Goal: Use online tool/utility: Utilize a website feature to perform a specific function

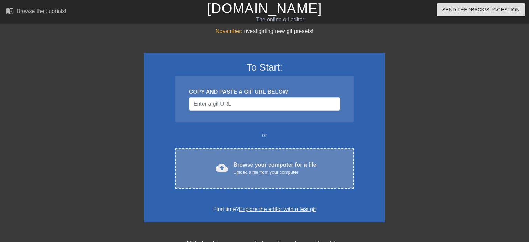
click at [234, 172] on div "Upload a file from your computer" at bounding box center [274, 172] width 83 height 7
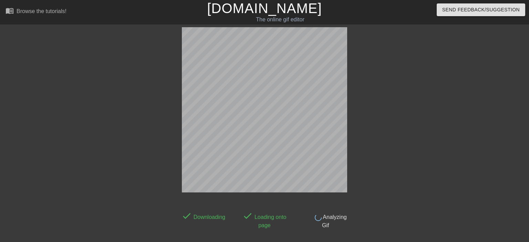
scroll to position [17, 0]
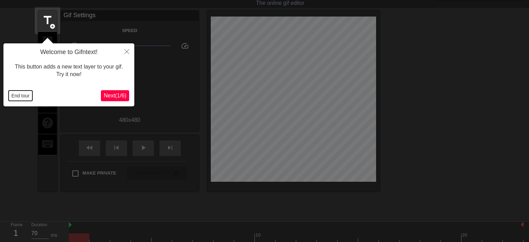
click at [26, 97] on button "End tour" at bounding box center [21, 96] width 24 height 10
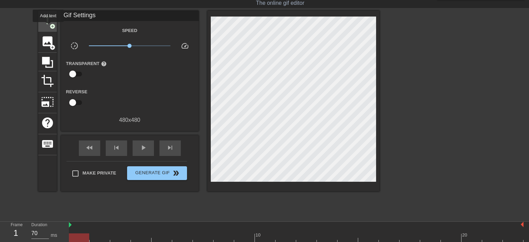
click at [48, 27] on div "title add_circle" at bounding box center [47, 21] width 19 height 21
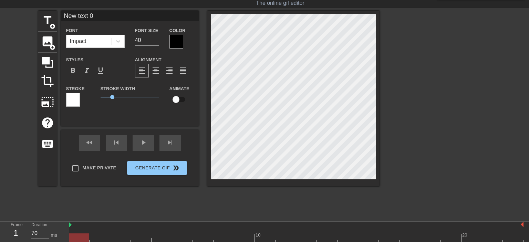
scroll to position [0, 1]
type input "New tex 0"
type textarea "New tex 0"
type input "New te 0"
type textarea "New te 0"
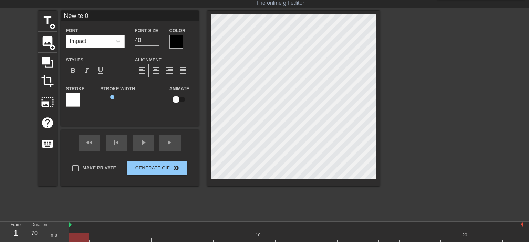
type input "New t 0"
type textarea "New t 0"
type input "New 0"
type textarea "New 0"
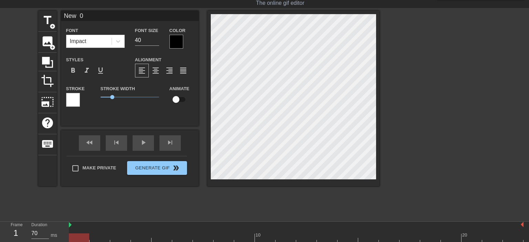
type input "New 0"
type textarea "New 0"
type input "Ne 0"
type textarea "Ne 0"
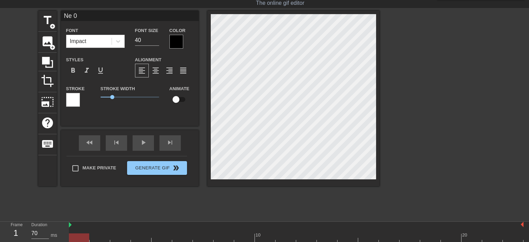
type input "N 0"
type textarea "N 0"
type input "0"
type textarea "0"
type input "L"
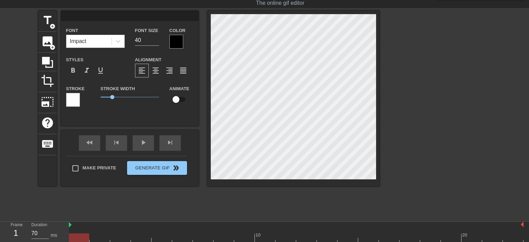
type textarea "L"
type input "Li"
type textarea "Li"
type input "Lie"
type textarea "Lie"
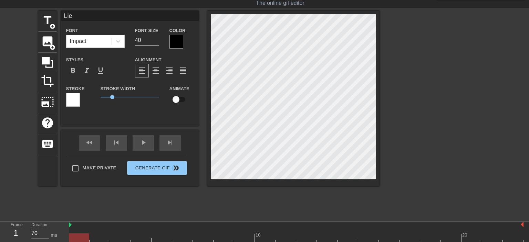
type input "Lieb"
type textarea "Lieb"
type input "Liebe"
type textarea "Liebe"
type input "Lieber"
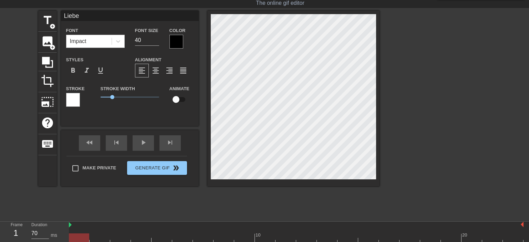
type textarea "Lieber"
type input "Lieber"
type textarea "Lieber"
type input "Lieber A"
type textarea "Lieber A"
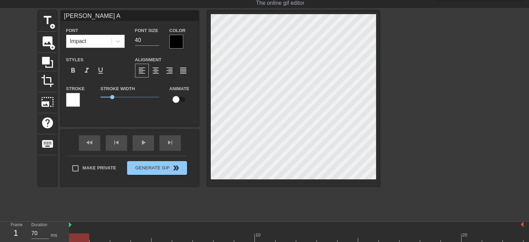
scroll to position [0, 0]
type input "Lieber Al"
type textarea "Lieber Al"
type input "Lieber Ale"
type textarea "Lieber Ale"
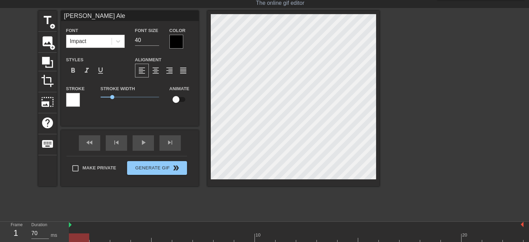
type input "Lieber Alex"
type textarea "Lieber Alex"
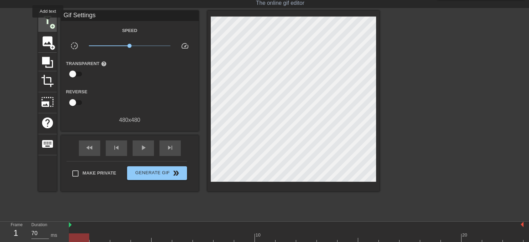
click at [48, 22] on span "title" at bounding box center [47, 20] width 13 height 13
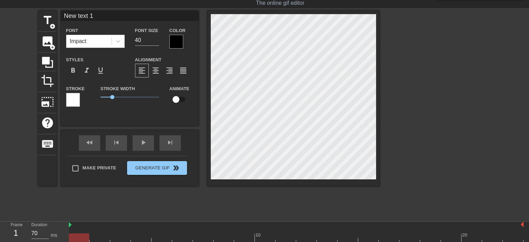
scroll to position [0, 1]
type input "New 1"
type textarea "New 1"
type input "New 1"
type textarea "New 1"
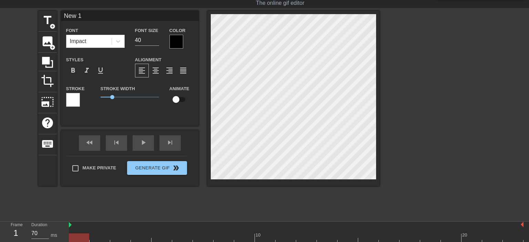
type input "Ne 1"
type textarea "Ne 1"
type input "N 1"
type textarea "N 1"
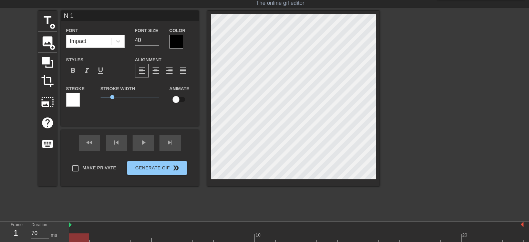
type input "1"
type textarea "1"
type input "A"
type textarea "A"
type input "Al"
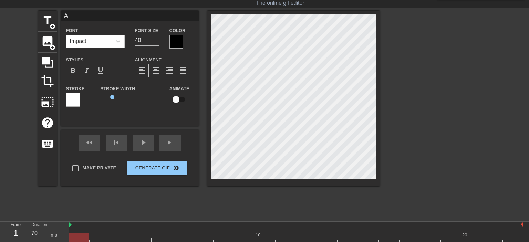
type textarea "Al"
type input "All"
type textarea "All"
type input "Alle"
type textarea "Alle"
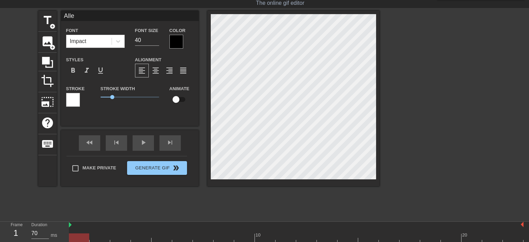
type input "Alles"
type textarea "Alles"
type input "Alles"
type textarea "Alles"
type input "Alles g"
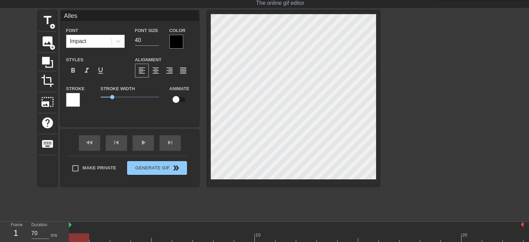
type textarea "Alles g"
type input "Alles gu"
type textarea "Alles gu"
type input "Alles gut"
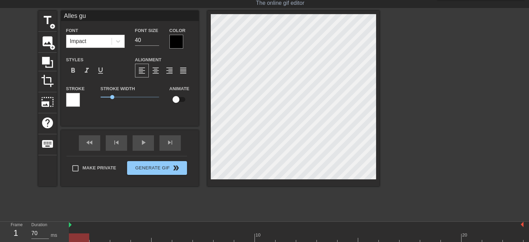
type textarea "Alles gut"
type input "Alles gute"
type textarea "Alles gute"
type input "Alles gute"
type textarea "Alles gute"
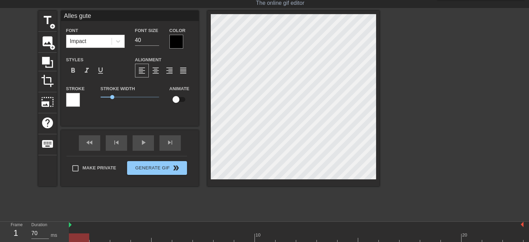
scroll to position [0, 1]
type input "Alles gute z"
type textarea "Alles gute z"
type input "Alles gute zu"
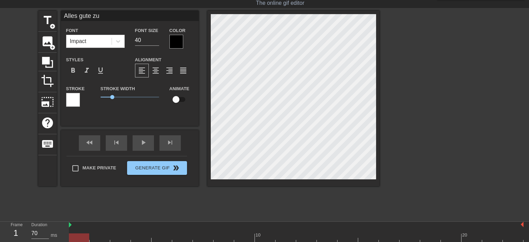
type textarea "Alles gute zu"
type input "Alles gute zum"
type textarea "Alles gute zum"
type input "Alles gute zum"
type textarea "Alles gute zum"
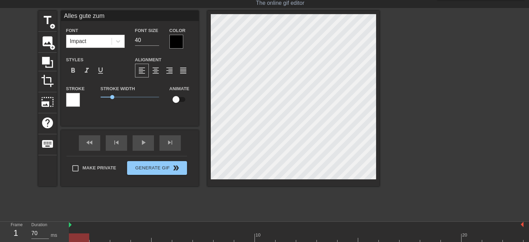
type input "Alles gute zum G"
type textarea "Alles gute zum G"
type input "Alles gute zum Ge"
type textarea "Alles gute zum Ge"
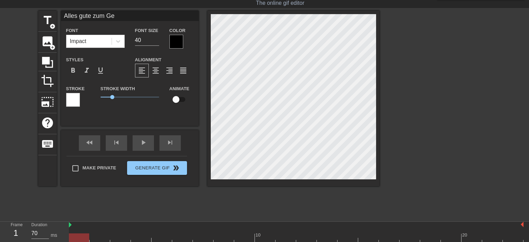
type input "Alles gute zum Geb"
type textarea "Alles gute zum Geb"
type input "Alles gute zum Gebu"
type textarea "Alles gute zum Gebu"
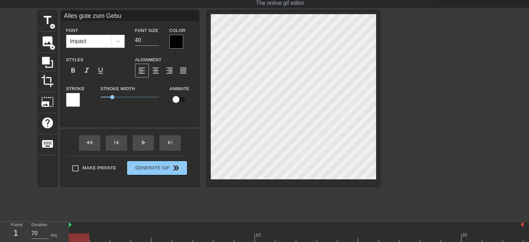
type input "Alles gute zum Gebur"
type textarea "Alles gute zum Gebur"
type input "Alles gute zum Geburt"
type textarea "Alles gute zum Geburt"
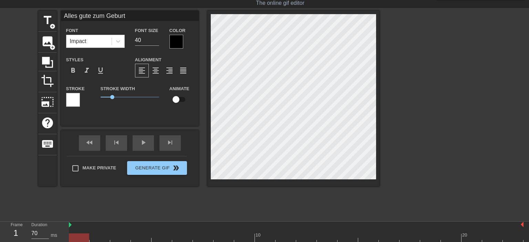
type input "Alles gute zum Gebur"
type textarea "Alles gute zum Gebur"
type input "Alles gute zum Geburt"
type textarea "Alles gute zum Geburt"
type input "Alles gute zum Geburts"
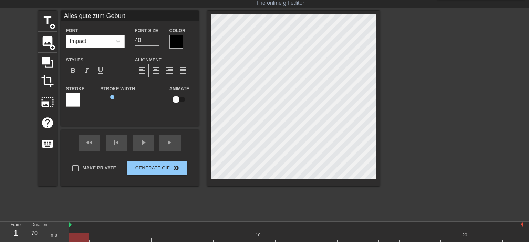
type textarea "Alles gute zum Geburts"
type input "Alles gute zum Geburtst"
type textarea "Alles gute zum Geburtst"
type input "Alles gute zum Geburtsta"
type textarea "Alles gute zum Geburtsta"
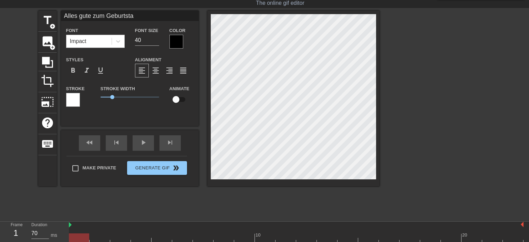
type input "Alles gute zum Geburtstag"
type textarea "Alles gute zum Geburtstag"
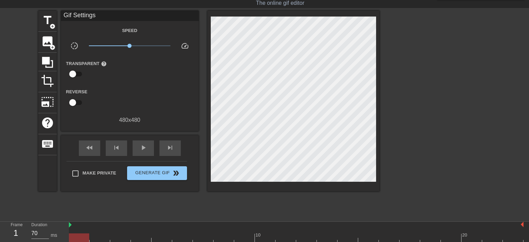
click at [180, 219] on div "menu_book Browse the tutorials! Gifntext.com The online gif editor Send Feedbac…" at bounding box center [264, 128] width 529 height 290
click at [140, 228] on div at bounding box center [296, 225] width 454 height 7
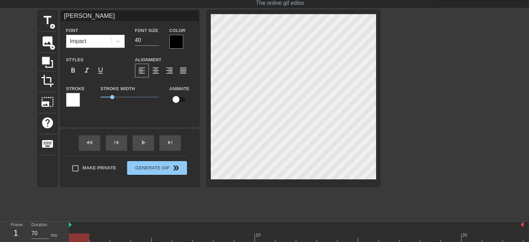
type input "Alles gute zum Geburtstag"
click at [144, 41] on input "40" at bounding box center [147, 40] width 24 height 11
type input "40"
type input "Lieber Alex"
click at [140, 42] on input "40" at bounding box center [147, 40] width 24 height 11
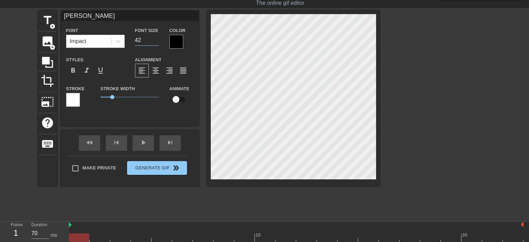
type input "42"
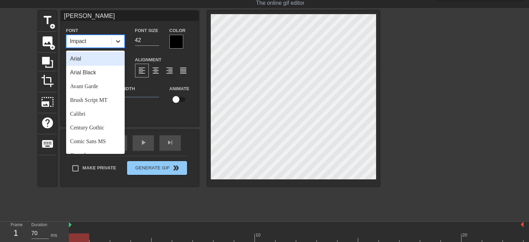
click at [118, 42] on icon at bounding box center [118, 41] width 4 height 2
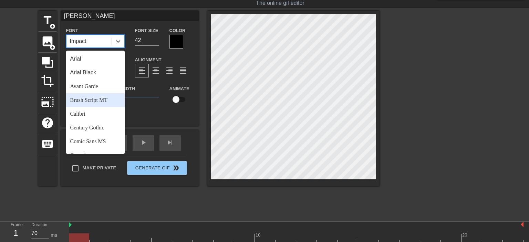
click at [106, 100] on div "Brush Script MT" at bounding box center [95, 100] width 59 height 14
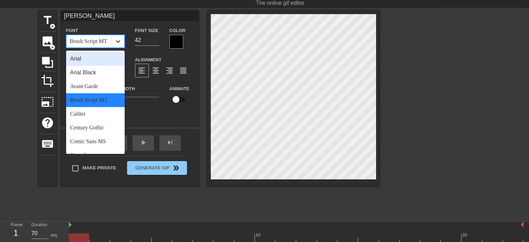
click at [118, 42] on icon at bounding box center [118, 41] width 4 height 2
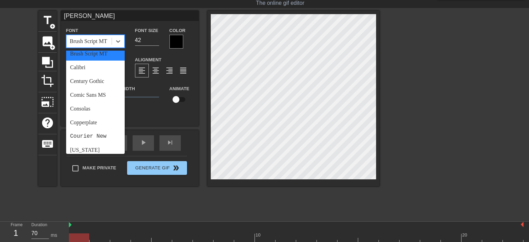
scroll to position [51, 0]
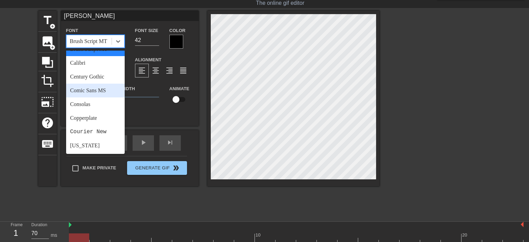
click at [102, 87] on div "Comic Sans MS" at bounding box center [95, 91] width 59 height 14
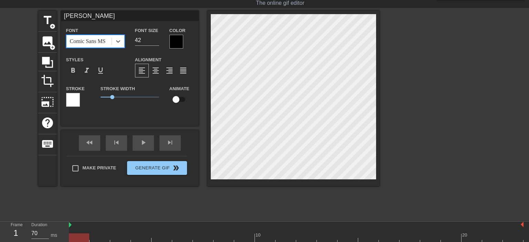
type input "Alles gute zum Geburtstag"
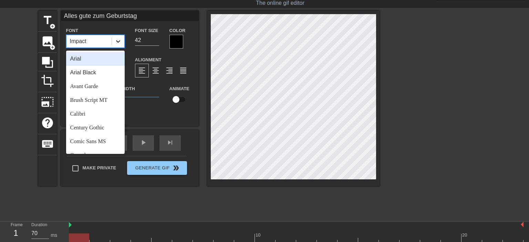
click at [118, 40] on icon at bounding box center [118, 41] width 7 height 7
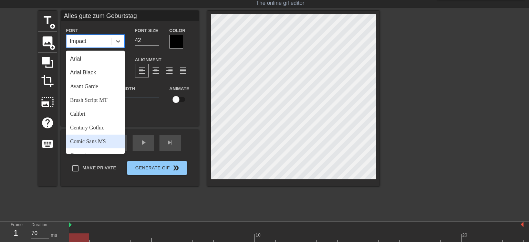
click at [105, 143] on div "Comic Sans MS" at bounding box center [95, 142] width 59 height 14
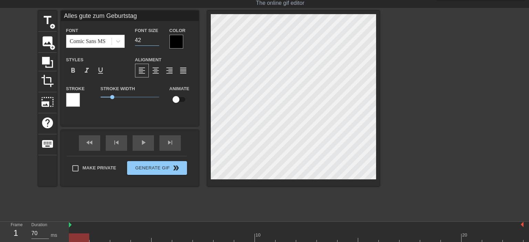
click at [144, 41] on input "42" at bounding box center [147, 40] width 24 height 11
type input "4"
type input "35"
type input "Lieber Alex"
drag, startPoint x: 144, startPoint y: 41, endPoint x: 135, endPoint y: 41, distance: 9.0
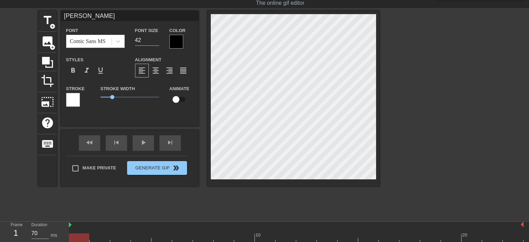
click at [135, 41] on input "42" at bounding box center [147, 40] width 24 height 11
type input "35"
click at [72, 72] on span "format_bold" at bounding box center [73, 70] width 8 height 8
click at [83, 68] on span "format_italic" at bounding box center [87, 70] width 8 height 8
type input "Alles gute zum Geburtstag"
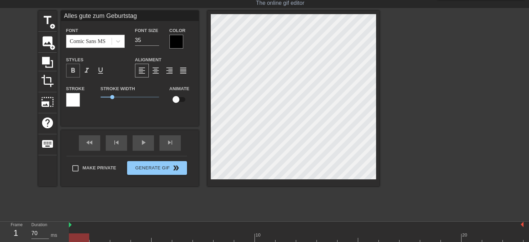
click at [72, 72] on span "format_bold" at bounding box center [73, 70] width 8 height 8
click at [85, 71] on span "format_italic" at bounding box center [87, 70] width 8 height 8
click at [178, 41] on div at bounding box center [176, 42] width 14 height 14
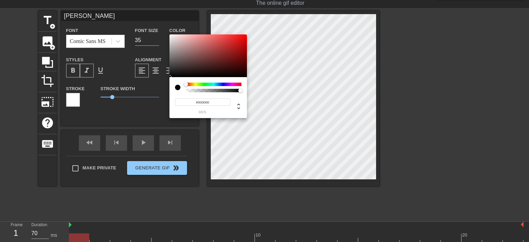
click at [214, 103] on input "#000000" at bounding box center [202, 101] width 55 height 7
type input "#cf0707"
click at [222, 102] on input "#cf0707" at bounding box center [202, 101] width 55 height 7
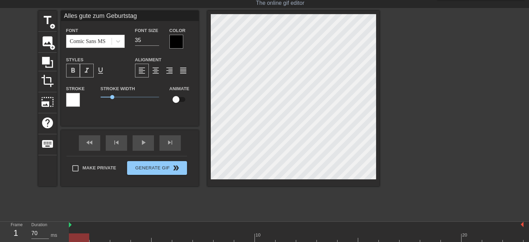
click at [172, 40] on div at bounding box center [176, 42] width 14 height 14
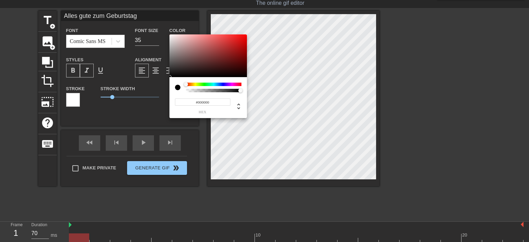
drag, startPoint x: 213, startPoint y: 104, endPoint x: 197, endPoint y: 102, distance: 15.9
click at [197, 102] on input "#000000" at bounding box center [202, 101] width 55 height 7
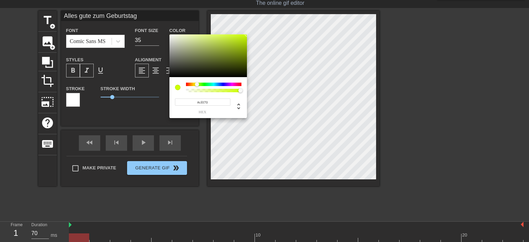
type input "#cf0707"
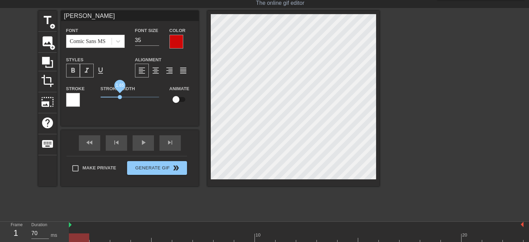
drag, startPoint x: 114, startPoint y: 96, endPoint x: 119, endPoint y: 98, distance: 6.5
click at [119, 98] on span "1.65" at bounding box center [130, 97] width 59 height 8
type input "Alles gute zum Geburtstag"
drag, startPoint x: 112, startPoint y: 97, endPoint x: 120, endPoint y: 98, distance: 7.9
click at [120, 98] on span "1.7" at bounding box center [120, 97] width 4 height 4
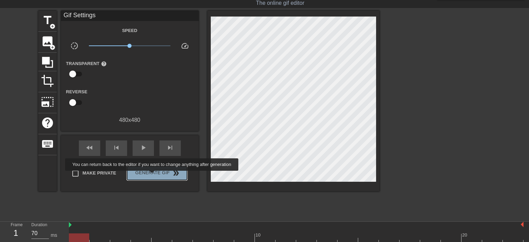
click at [153, 176] on span "Generate Gif double_arrow" at bounding box center [157, 173] width 54 height 8
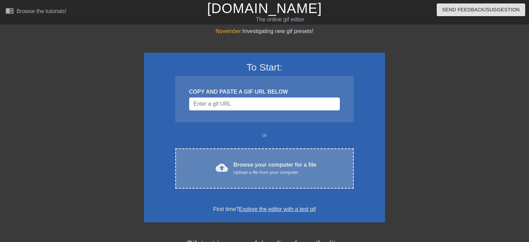
click at [213, 166] on div "cloud_upload" at bounding box center [220, 168] width 15 height 15
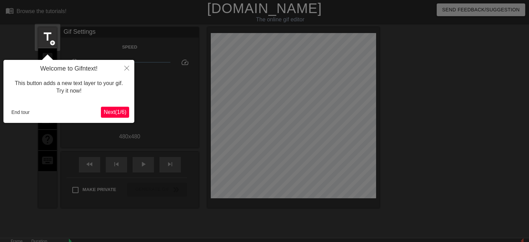
scroll to position [17, 0]
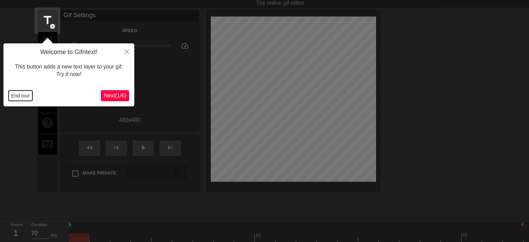
click at [23, 96] on button "End tour" at bounding box center [21, 96] width 24 height 10
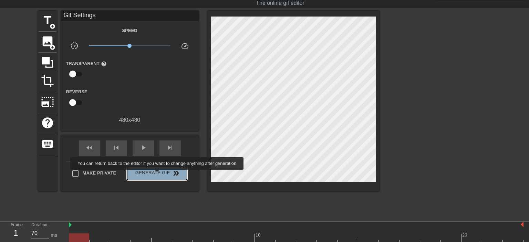
click at [158, 175] on span "Generate Gif double_arrow" at bounding box center [157, 173] width 54 height 8
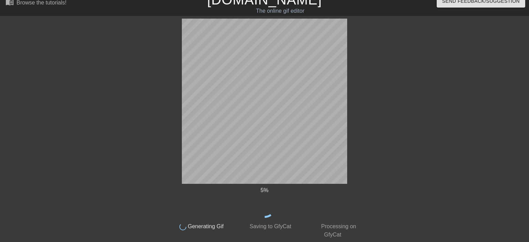
scroll to position [0, 0]
